Goal: Transaction & Acquisition: Purchase product/service

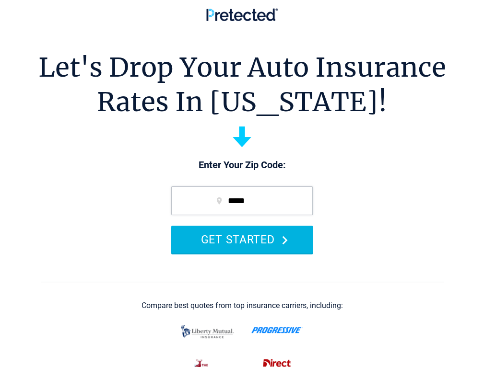
click at [270, 253] on button "GET STARTED" at bounding box center [241, 239] width 141 height 27
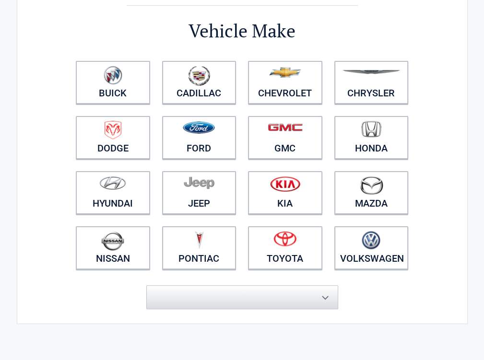
scroll to position [102, 0]
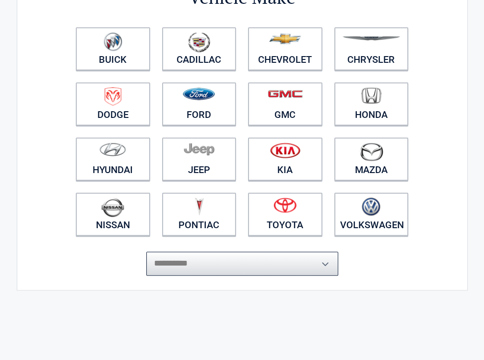
select select "***"
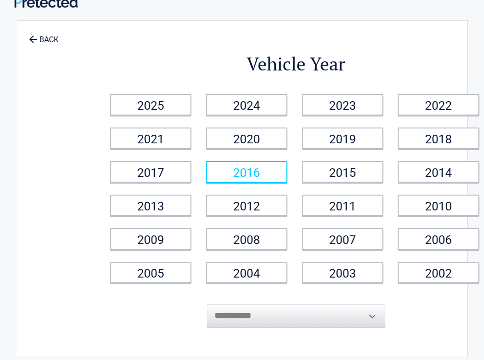
scroll to position [0, 0]
